Goal: Transaction & Acquisition: Purchase product/service

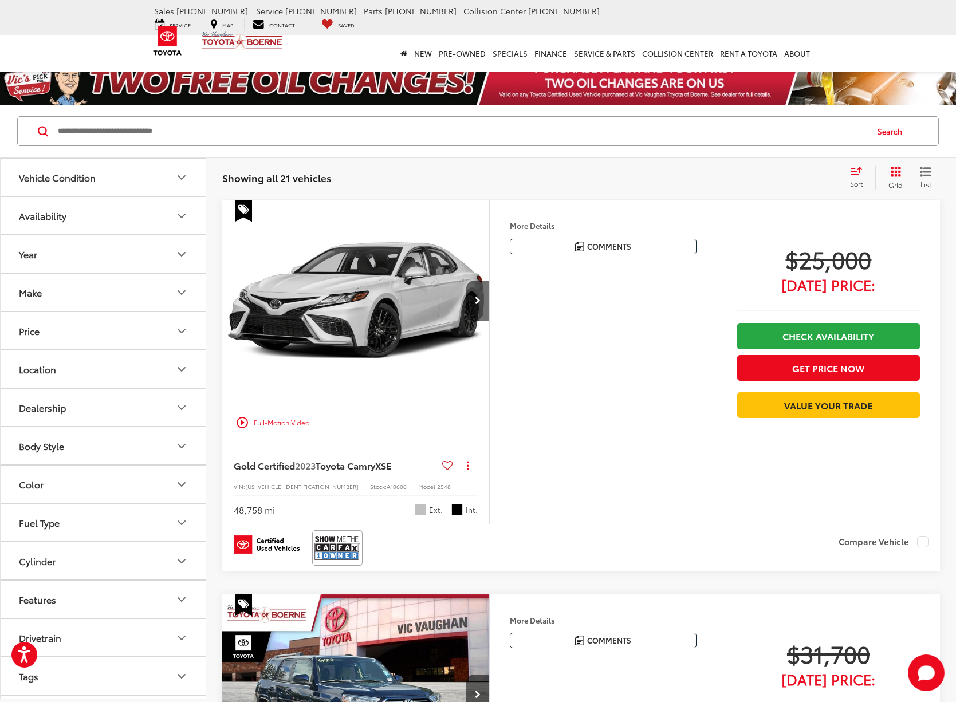
click at [161, 448] on button "Body Style" at bounding box center [104, 445] width 206 height 37
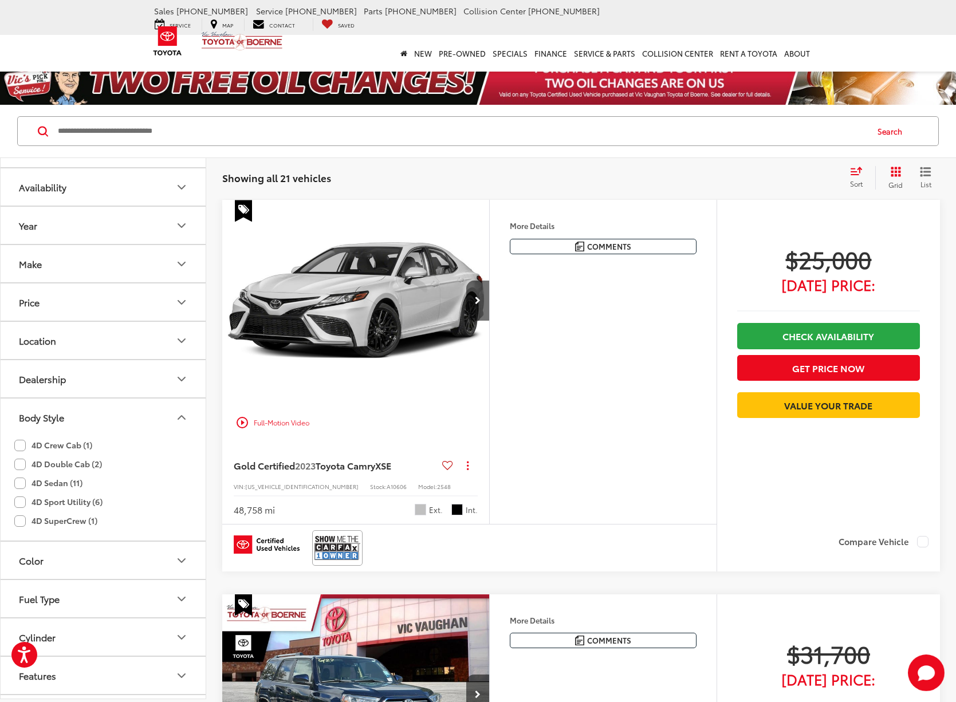
scroll to position [39, 0]
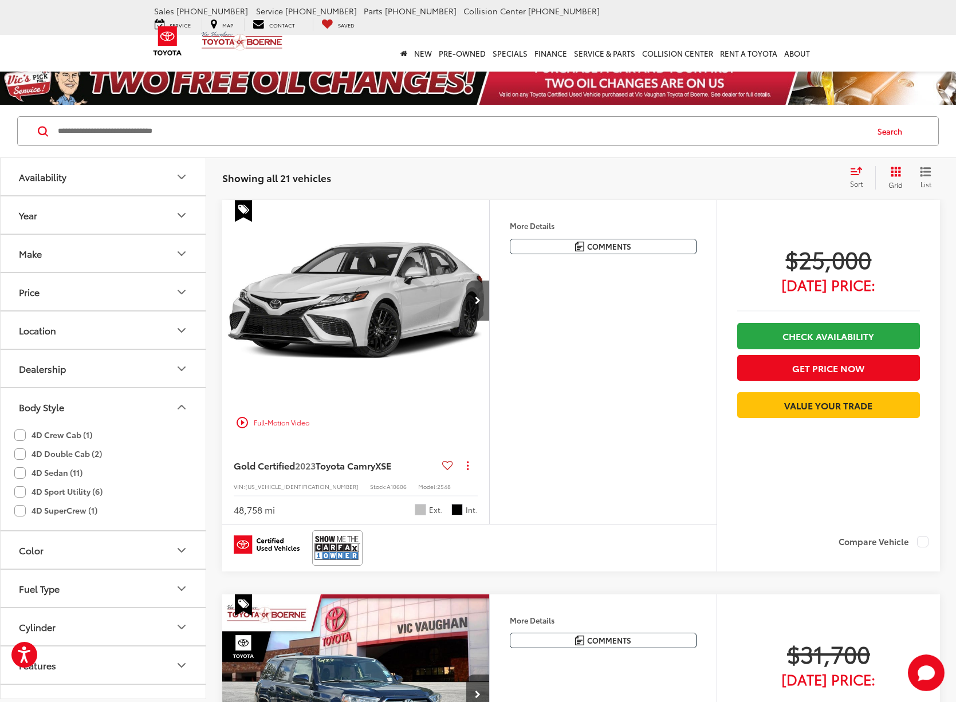
click at [23, 493] on label "4D Sport Utility (6)" at bounding box center [58, 491] width 88 height 19
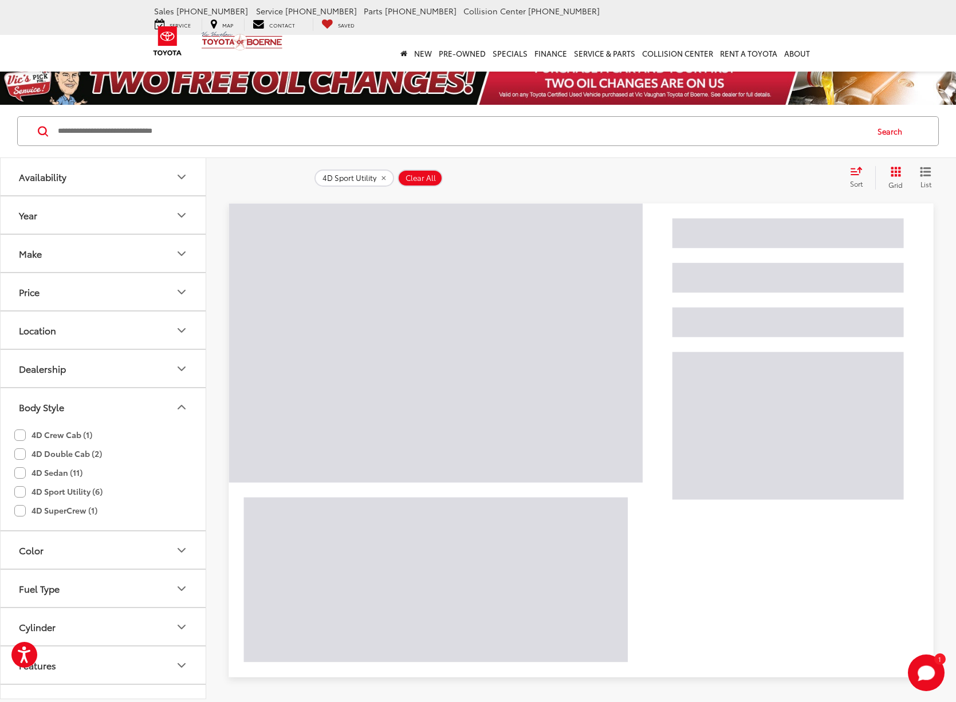
click at [21, 493] on label "4D Sport Utility (6)" at bounding box center [58, 491] width 88 height 19
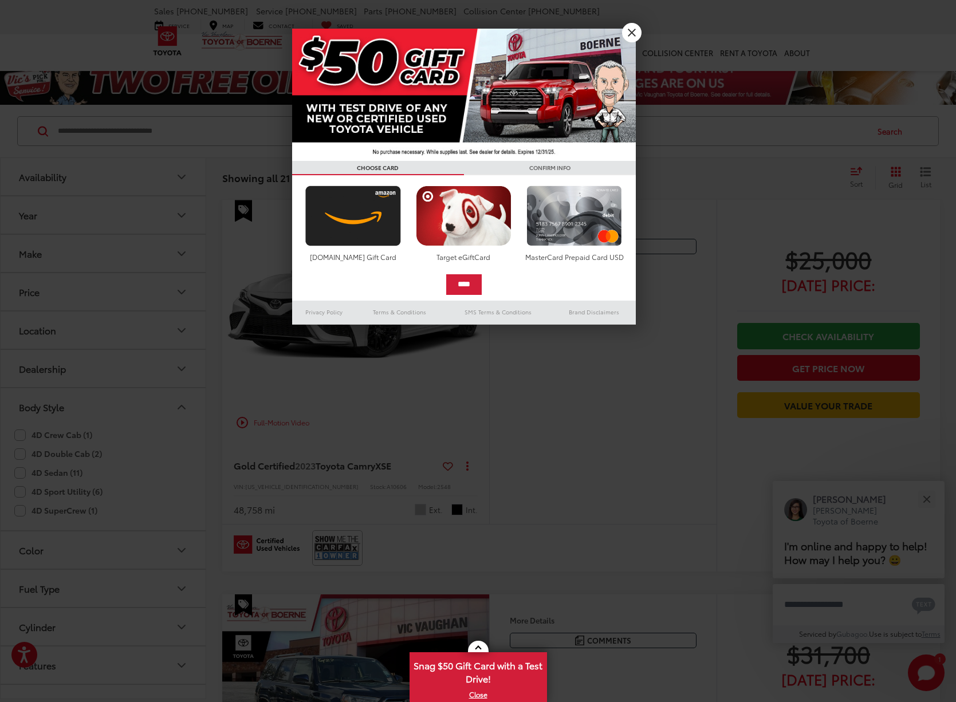
click at [638, 34] on link "X" at bounding box center [631, 32] width 19 height 19
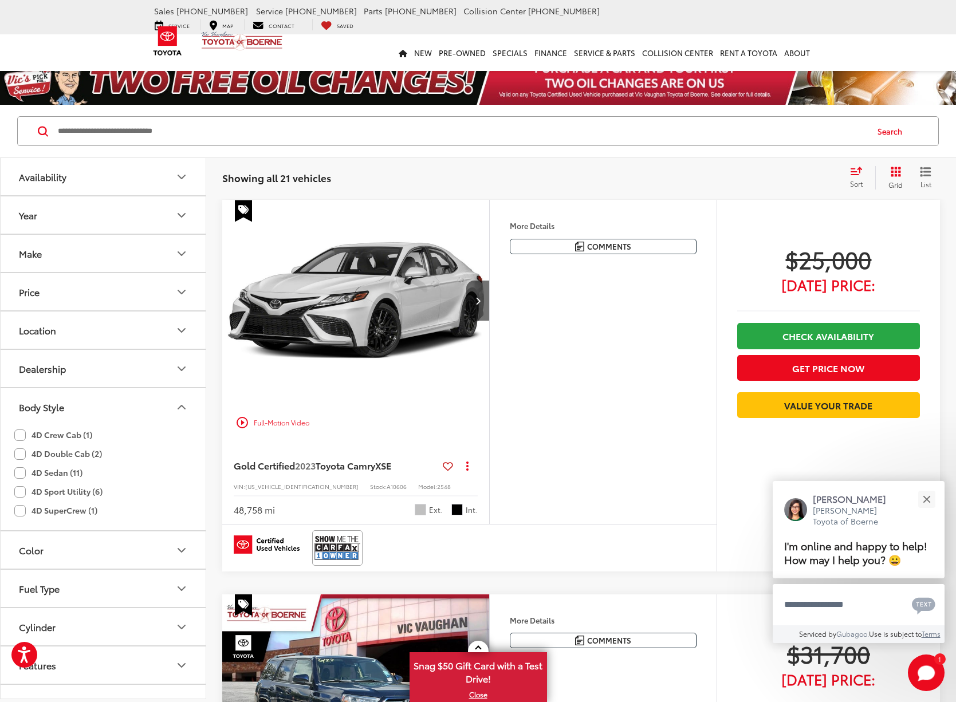
click at [20, 494] on label "4D Sport Utility (6)" at bounding box center [58, 491] width 88 height 19
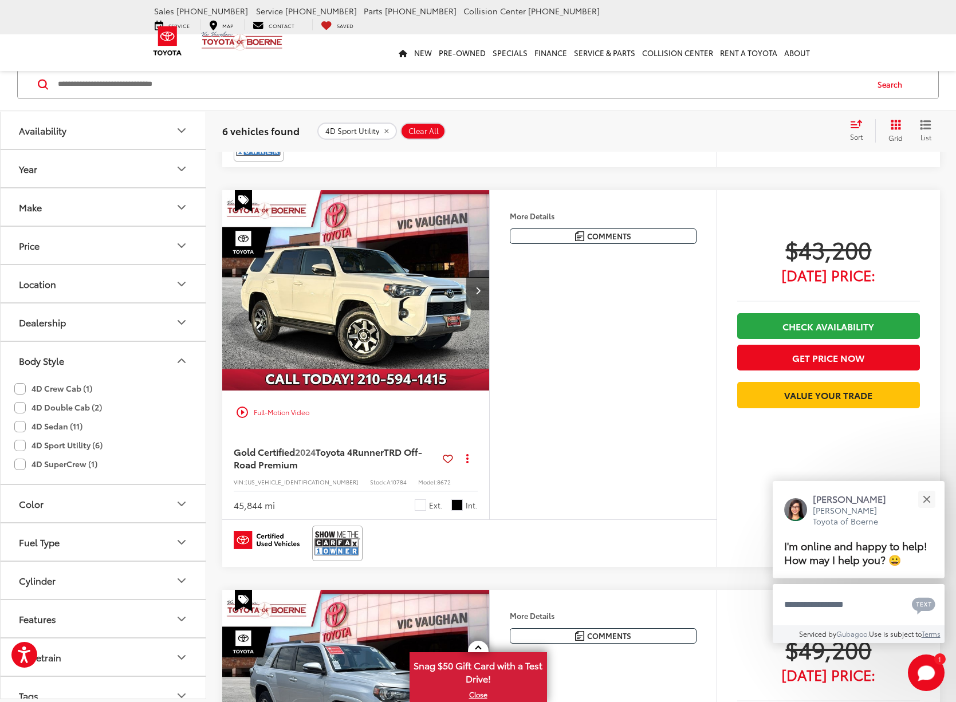
scroll to position [802, 0]
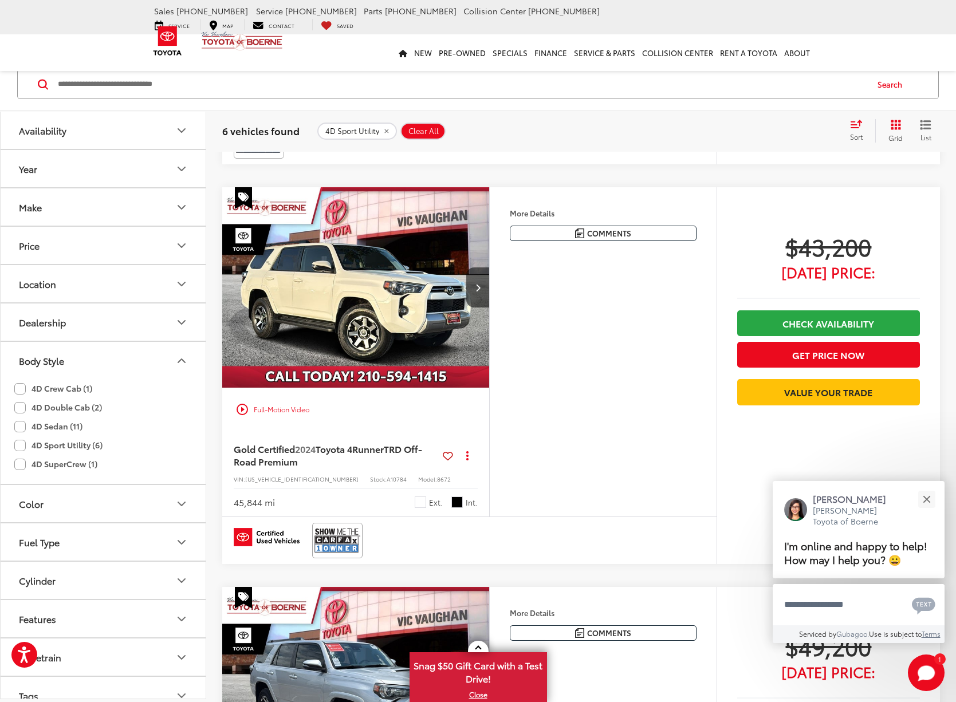
click at [384, 447] on span "Toyota 4Runner" at bounding box center [350, 448] width 68 height 13
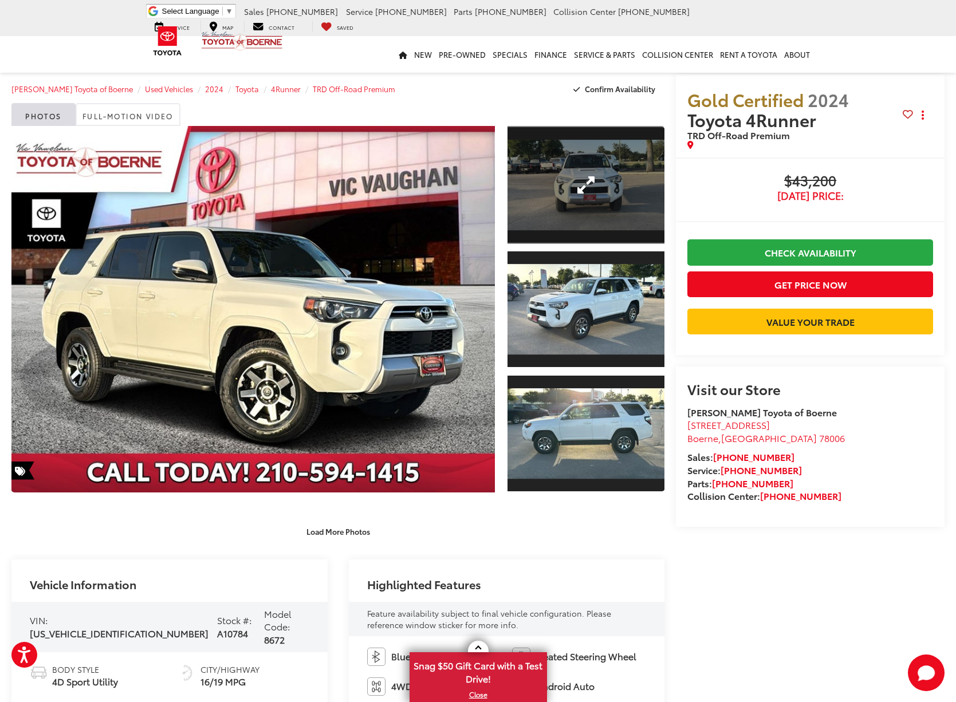
click at [627, 198] on link "Expand Photo 1" at bounding box center [587, 185] width 158 height 118
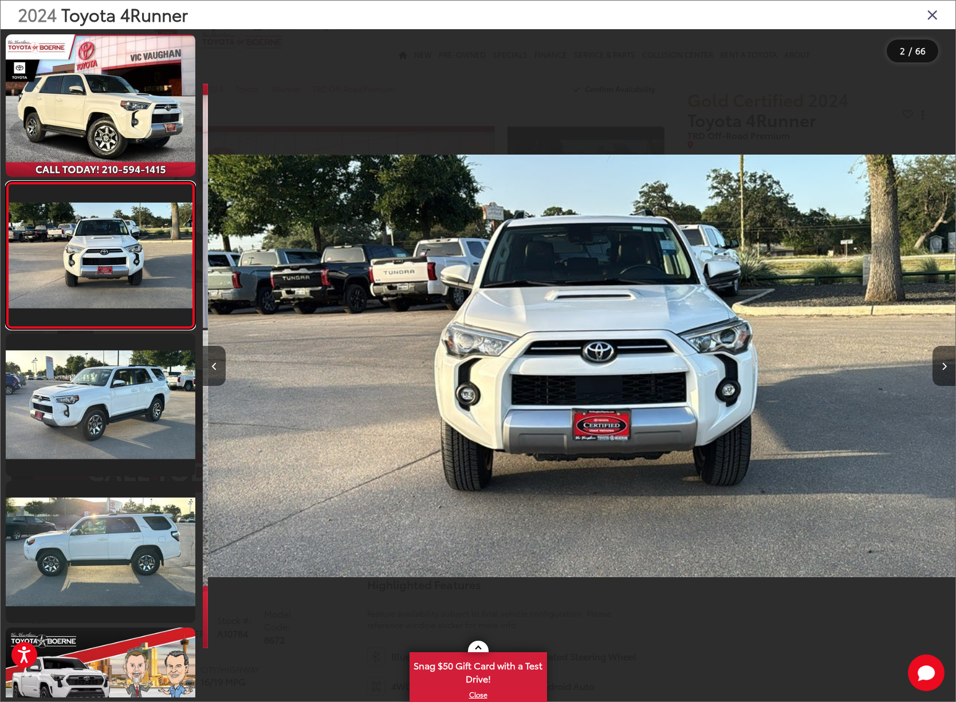
scroll to position [0, 753]
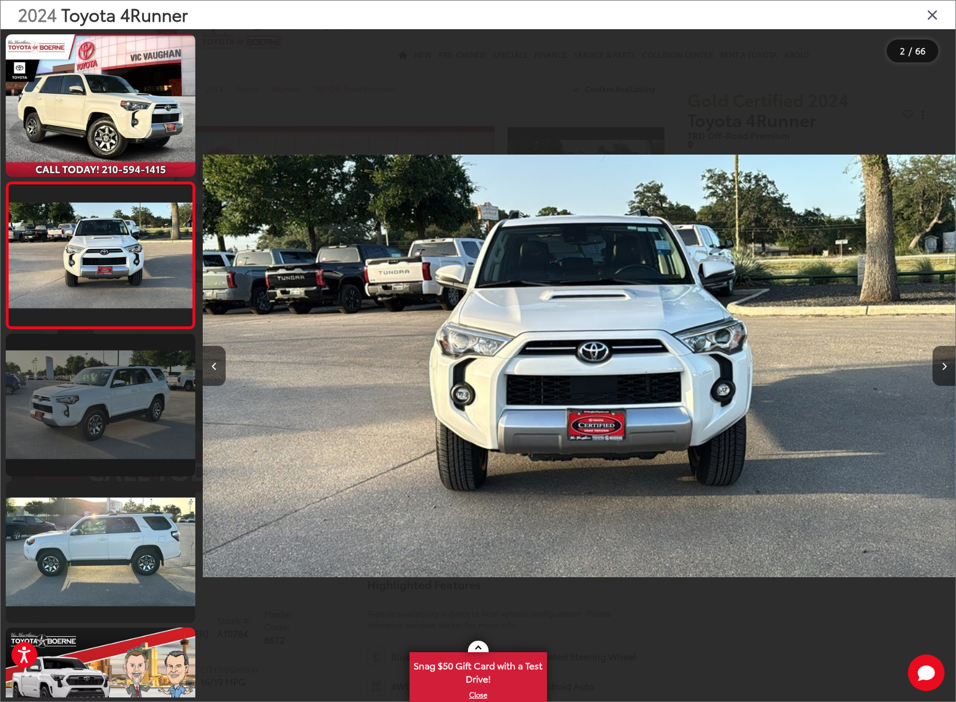
click at [107, 399] on link at bounding box center [101, 405] width 190 height 143
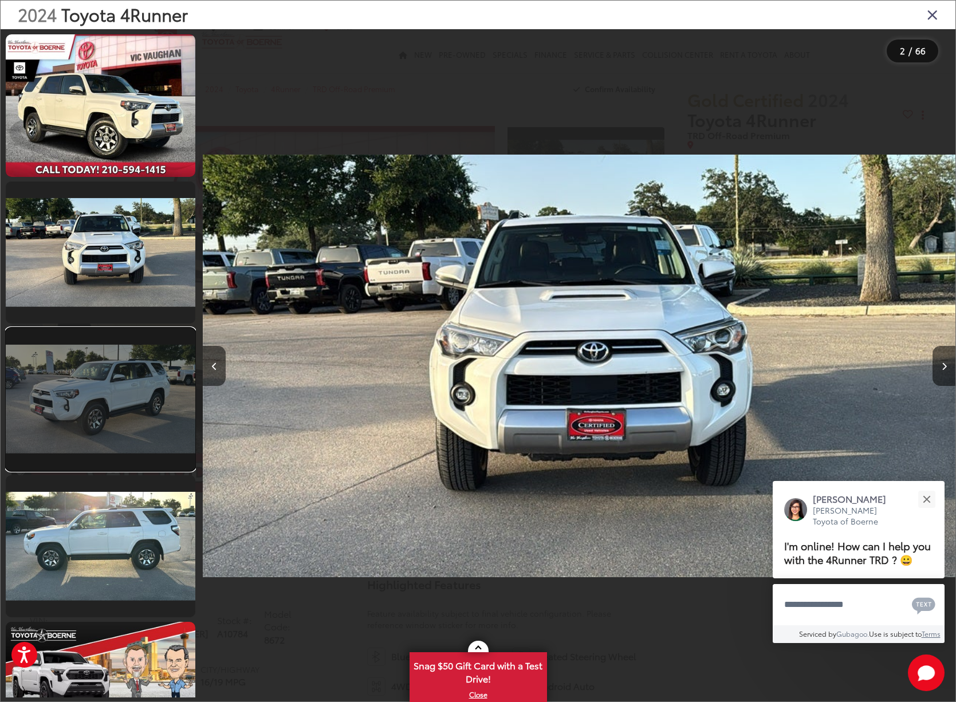
scroll to position [0, 1505]
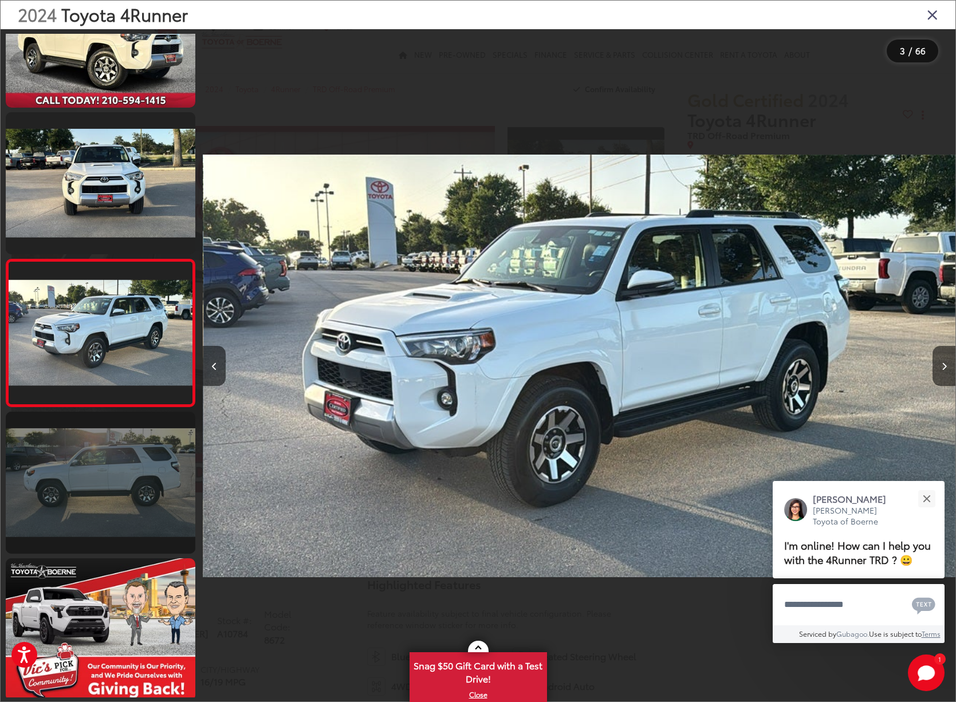
click at [108, 506] on link at bounding box center [101, 483] width 190 height 143
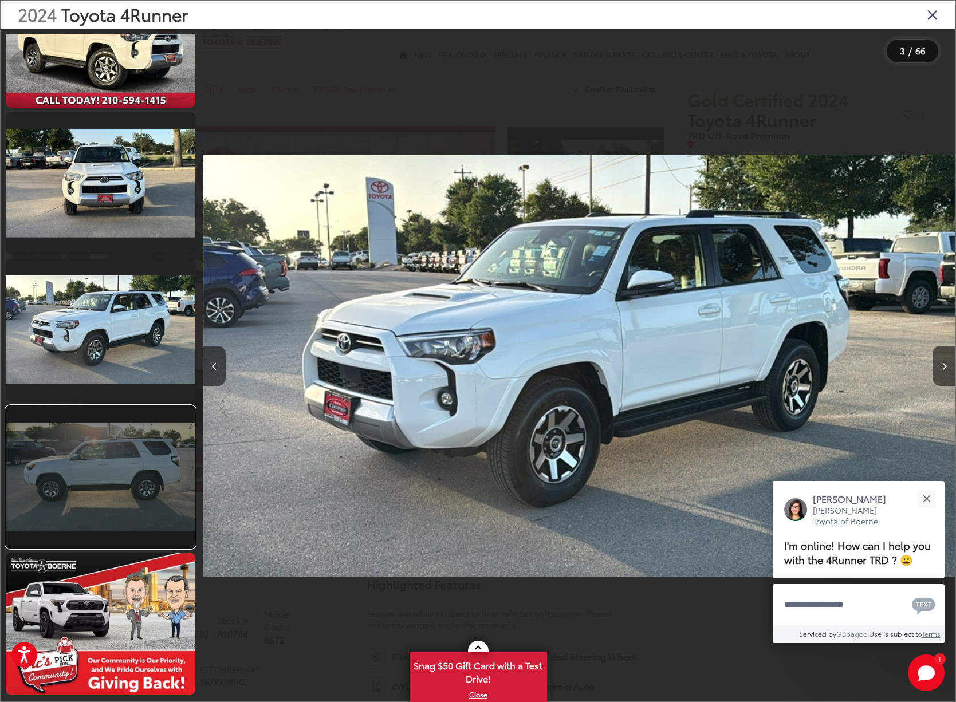
scroll to position [0, 2258]
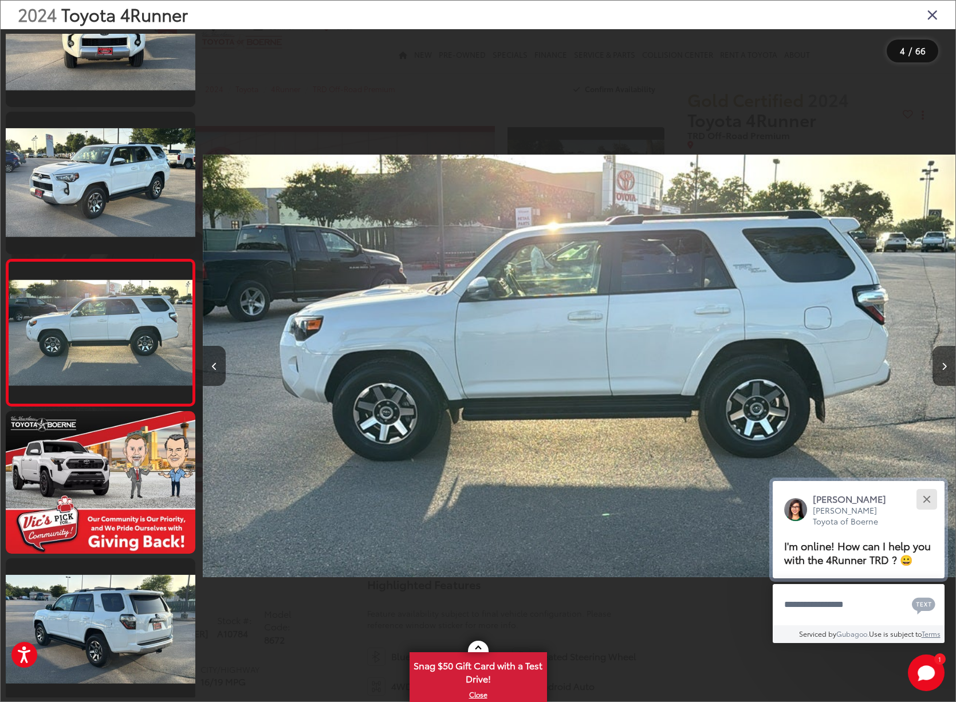
click at [926, 487] on button "Close" at bounding box center [926, 499] width 25 height 25
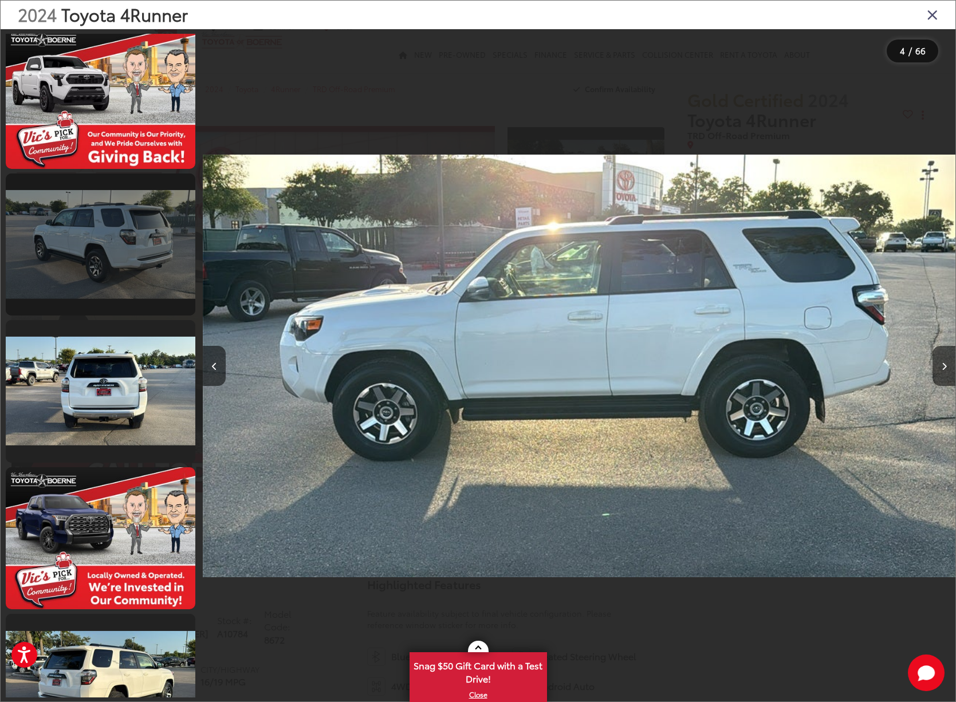
scroll to position [726, 0]
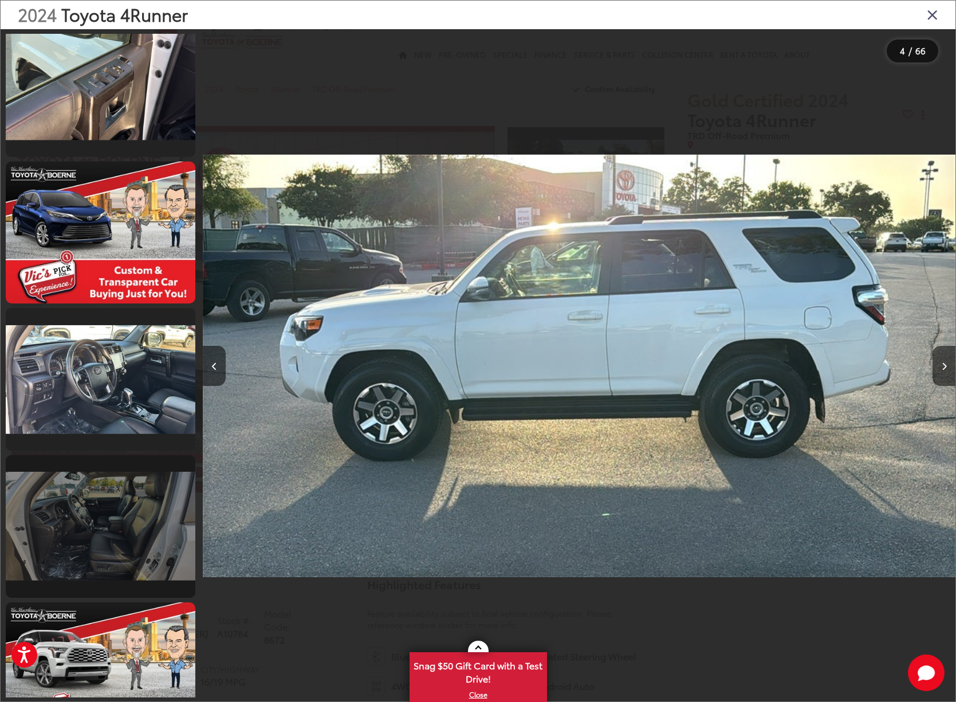
click at [132, 535] on link at bounding box center [101, 526] width 190 height 143
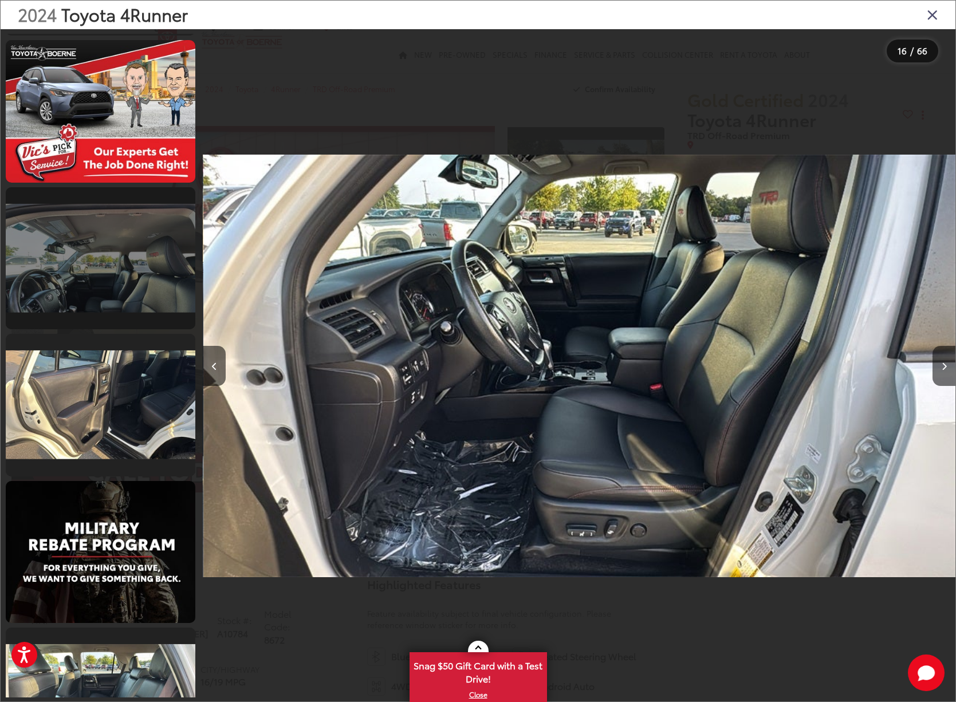
scroll to position [2817, 0]
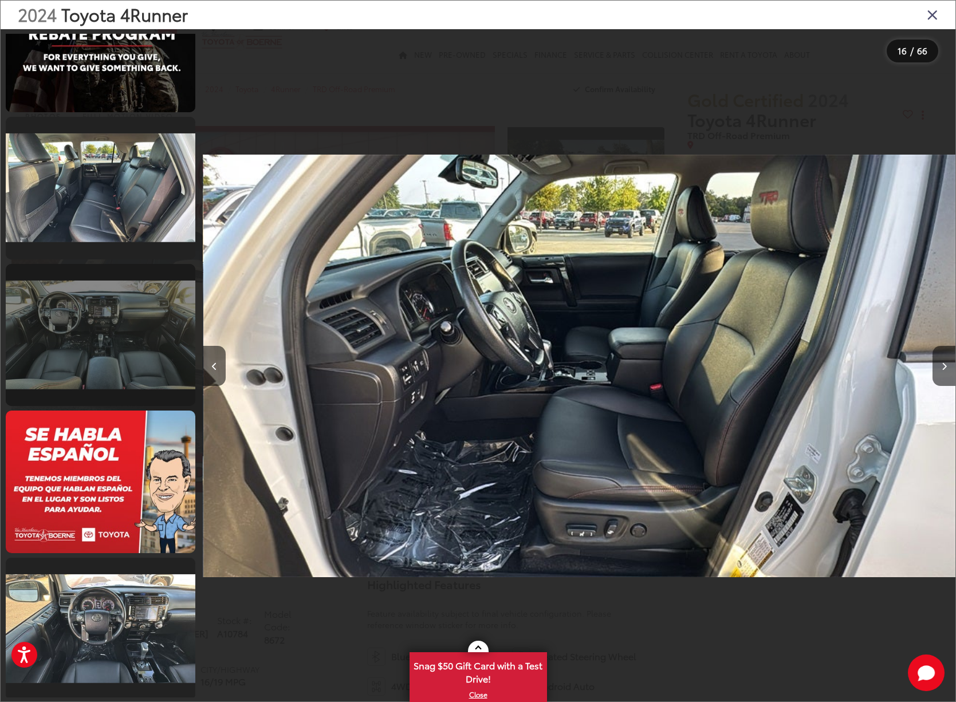
click at [129, 384] on link at bounding box center [101, 335] width 190 height 143
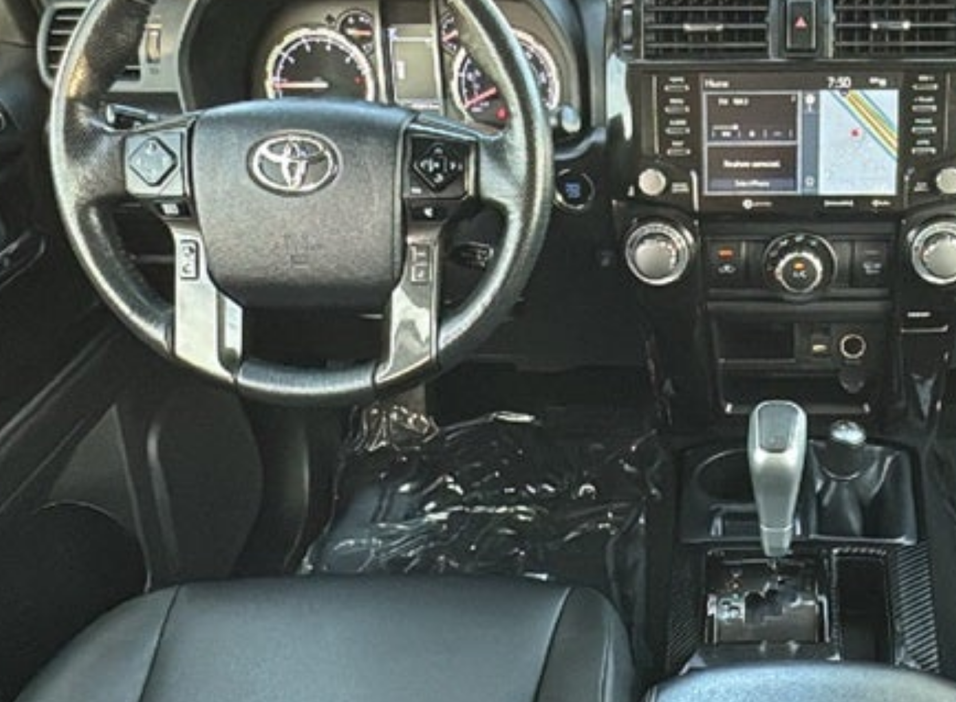
scroll to position [0, 18063]
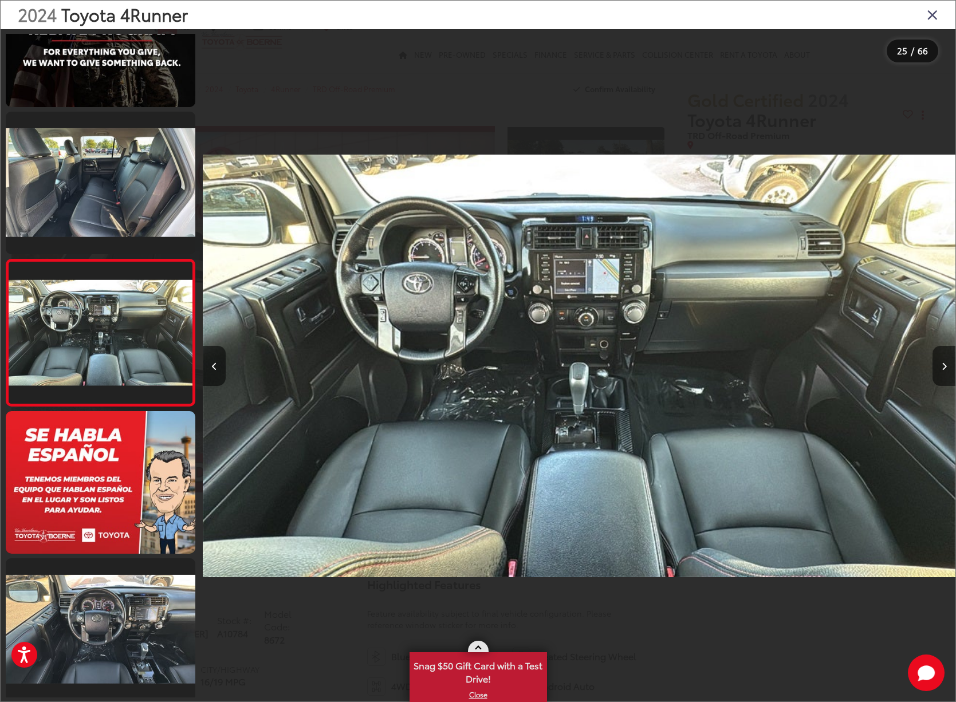
click at [478, 698] on link "X" at bounding box center [478, 695] width 135 height 13
click at [934, 17] on icon "Close gallery" at bounding box center [932, 14] width 11 height 15
